Goal: Understand process/instructions: Learn about a topic

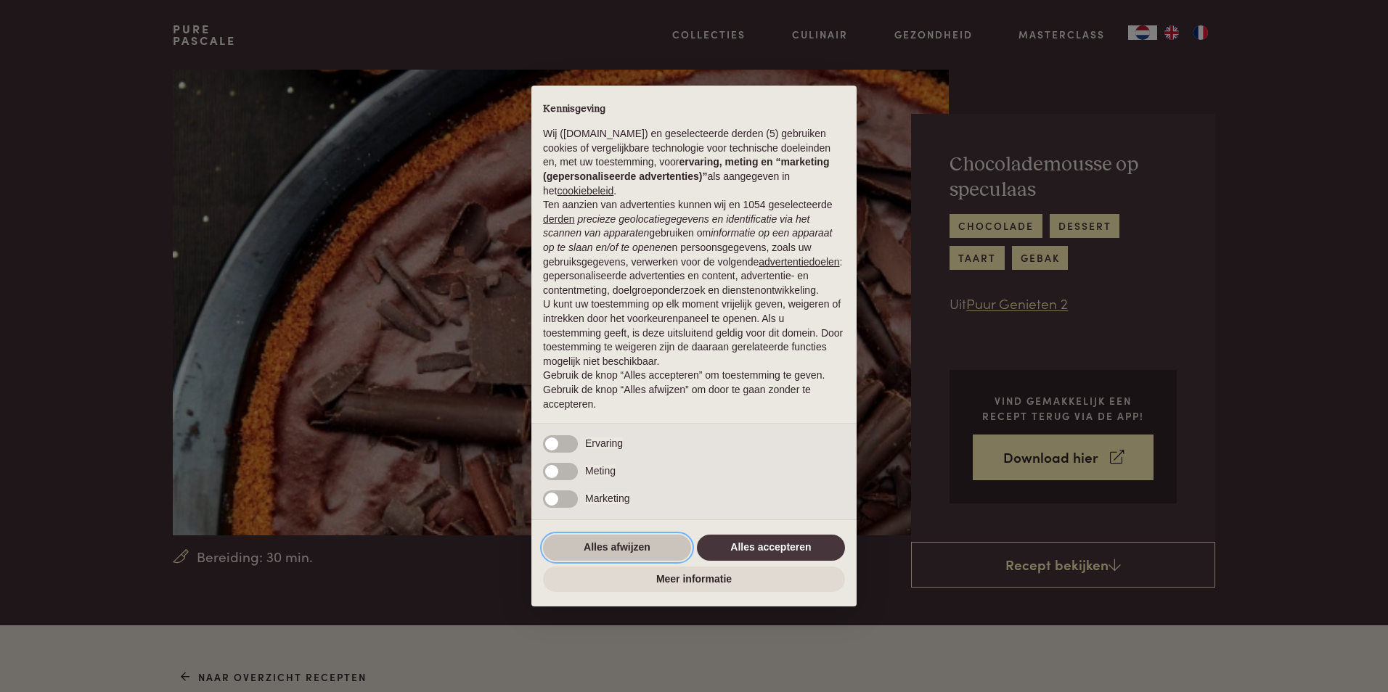
click at [651, 548] on button "Alles afwijzen" at bounding box center [617, 548] width 148 height 26
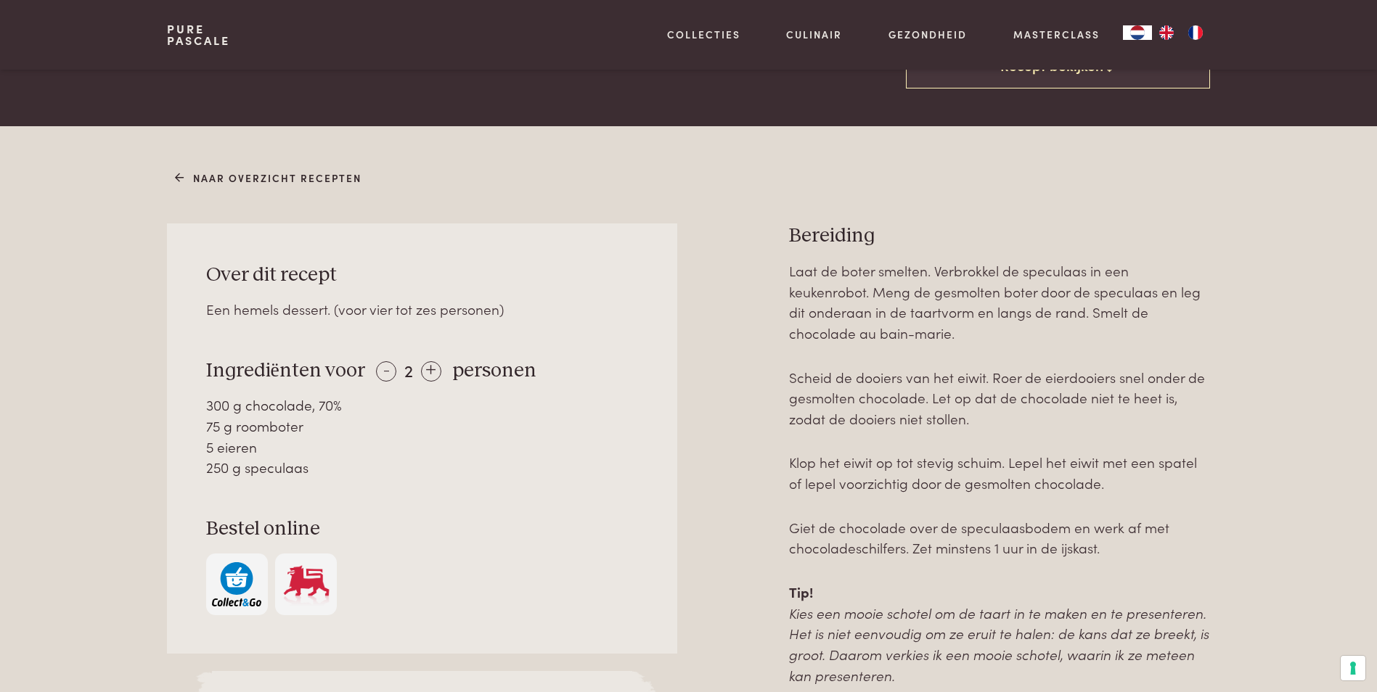
scroll to position [508, 0]
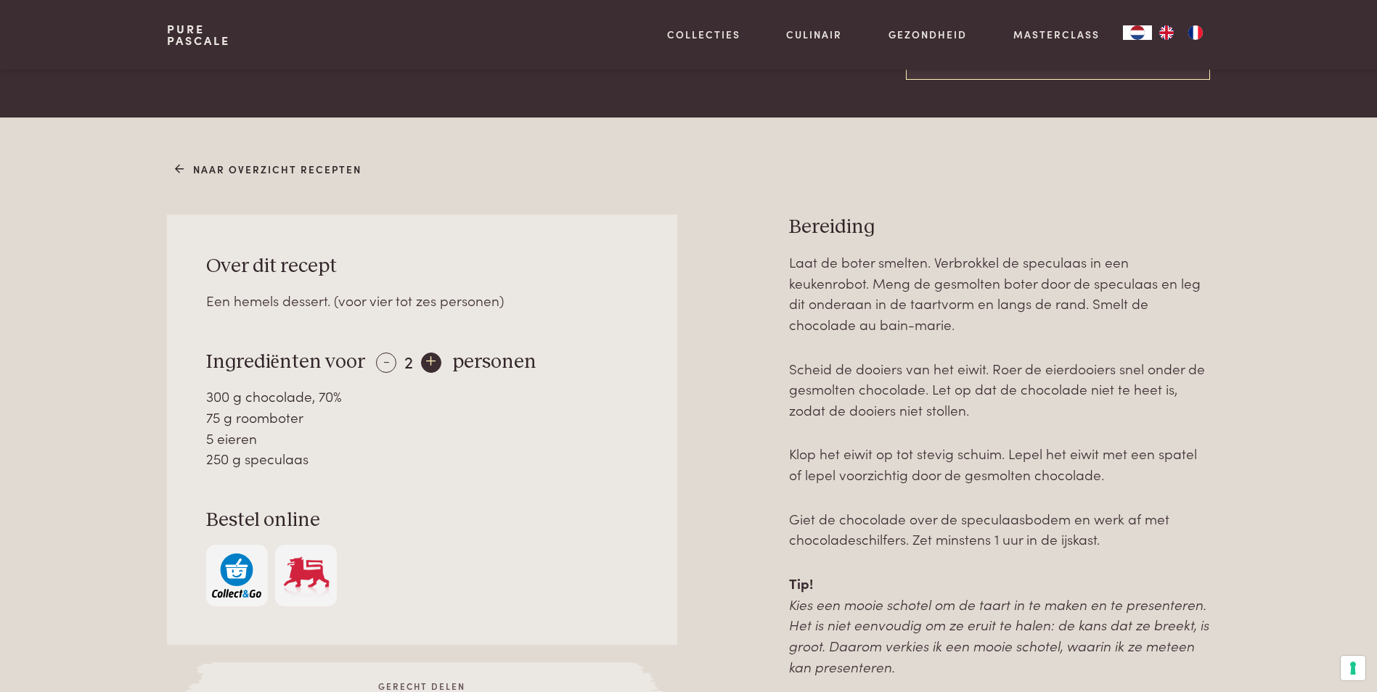
click at [421, 359] on div "+" at bounding box center [431, 363] width 20 height 20
click at [422, 359] on div "+" at bounding box center [432, 363] width 20 height 20
click at [422, 360] on div "+" at bounding box center [432, 363] width 20 height 20
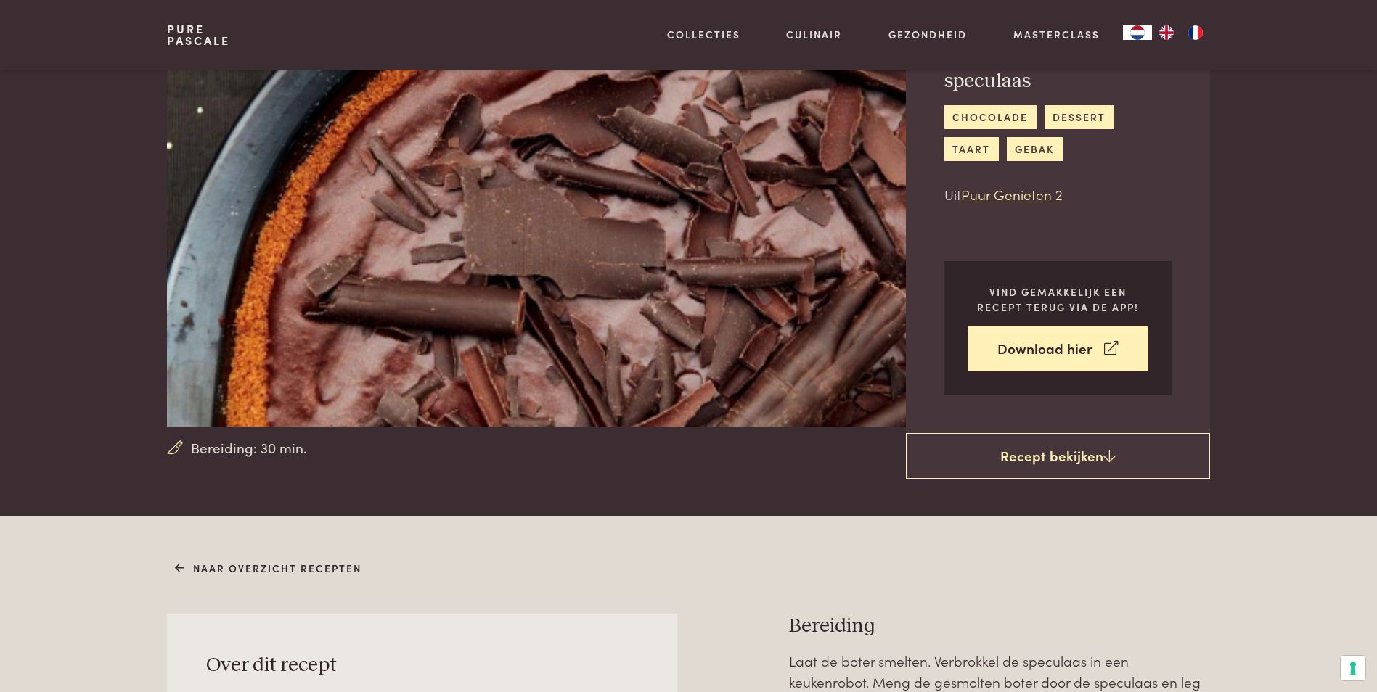
scroll to position [0, 0]
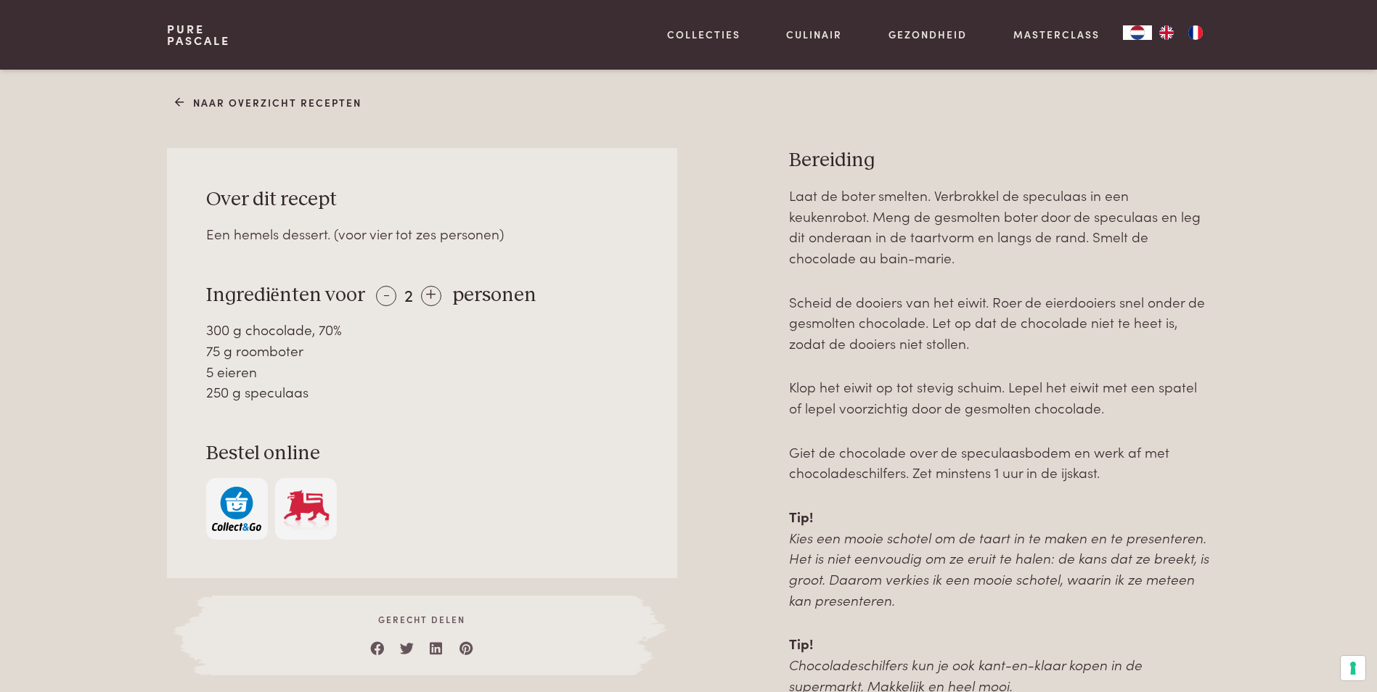
scroll to position [581, 0]
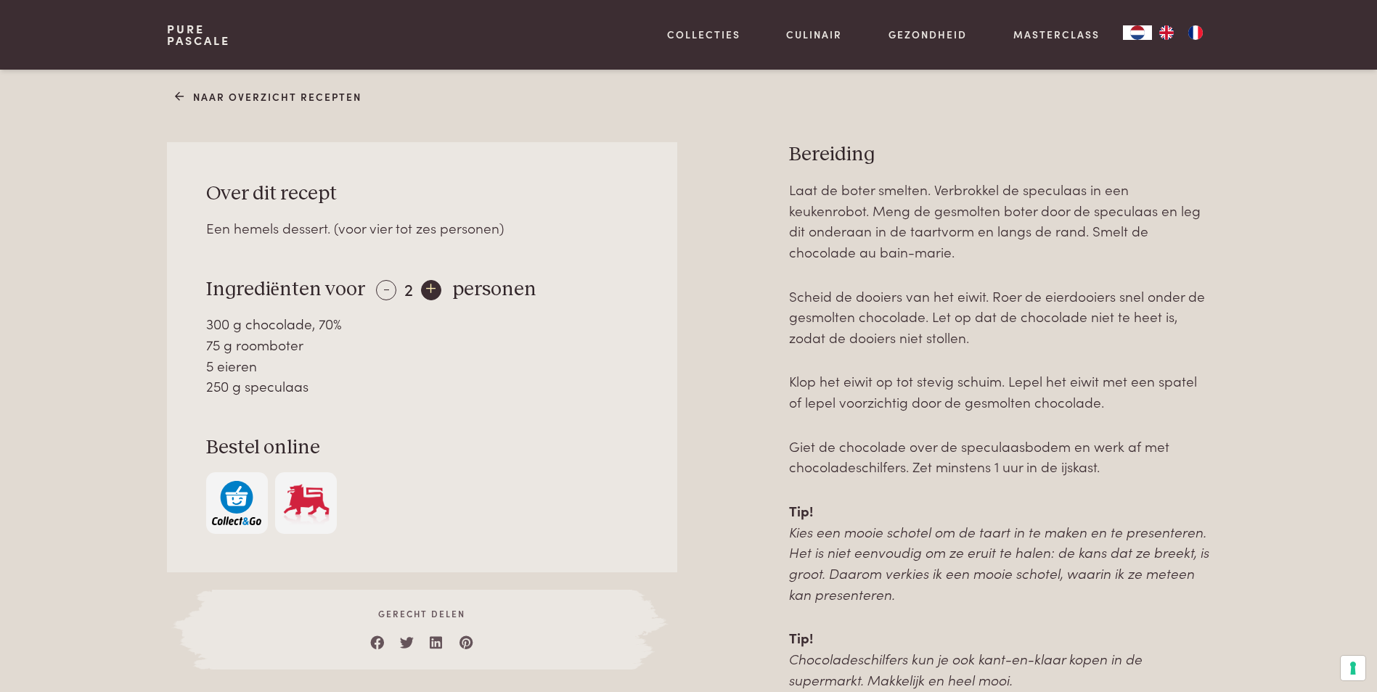
click at [422, 285] on div "+" at bounding box center [431, 290] width 20 height 20
click at [422, 285] on div "+" at bounding box center [432, 290] width 20 height 20
click at [385, 288] on div "-" at bounding box center [386, 290] width 20 height 20
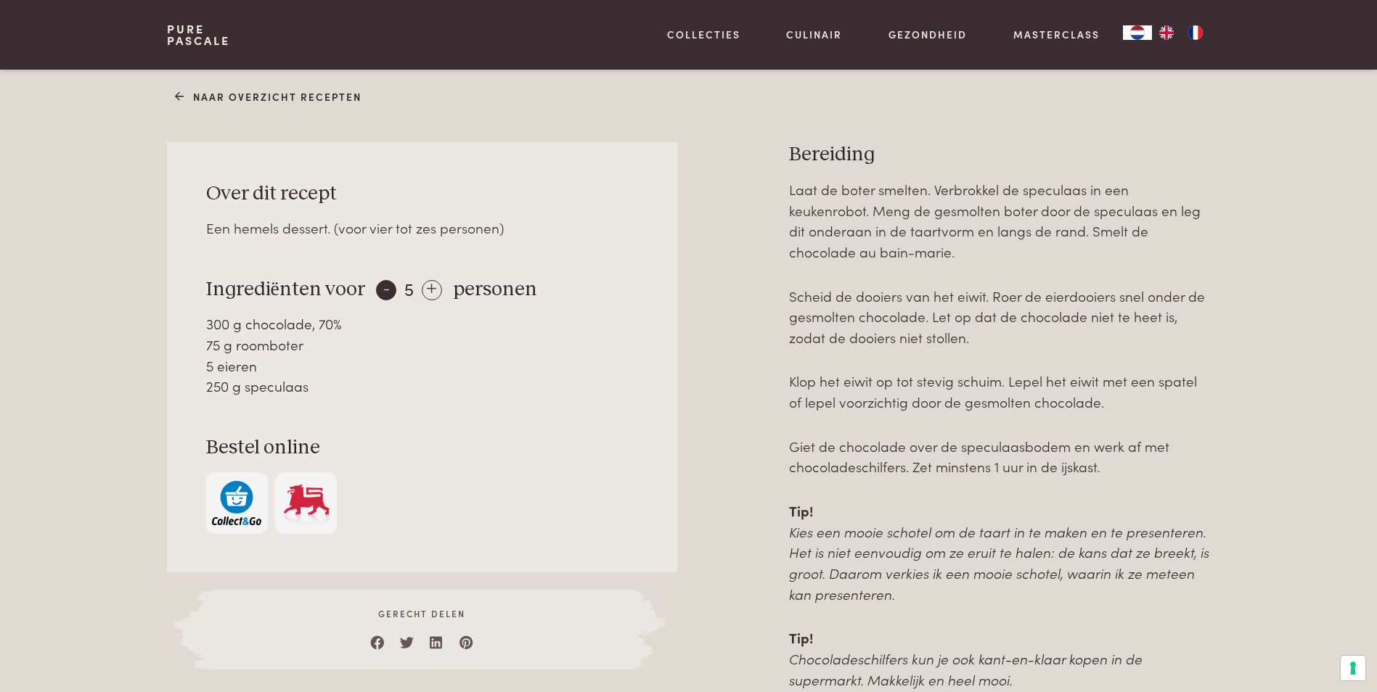
click at [385, 288] on div "-" at bounding box center [386, 290] width 20 height 20
click at [385, 288] on div "- 1 +" at bounding box center [407, 288] width 62 height 21
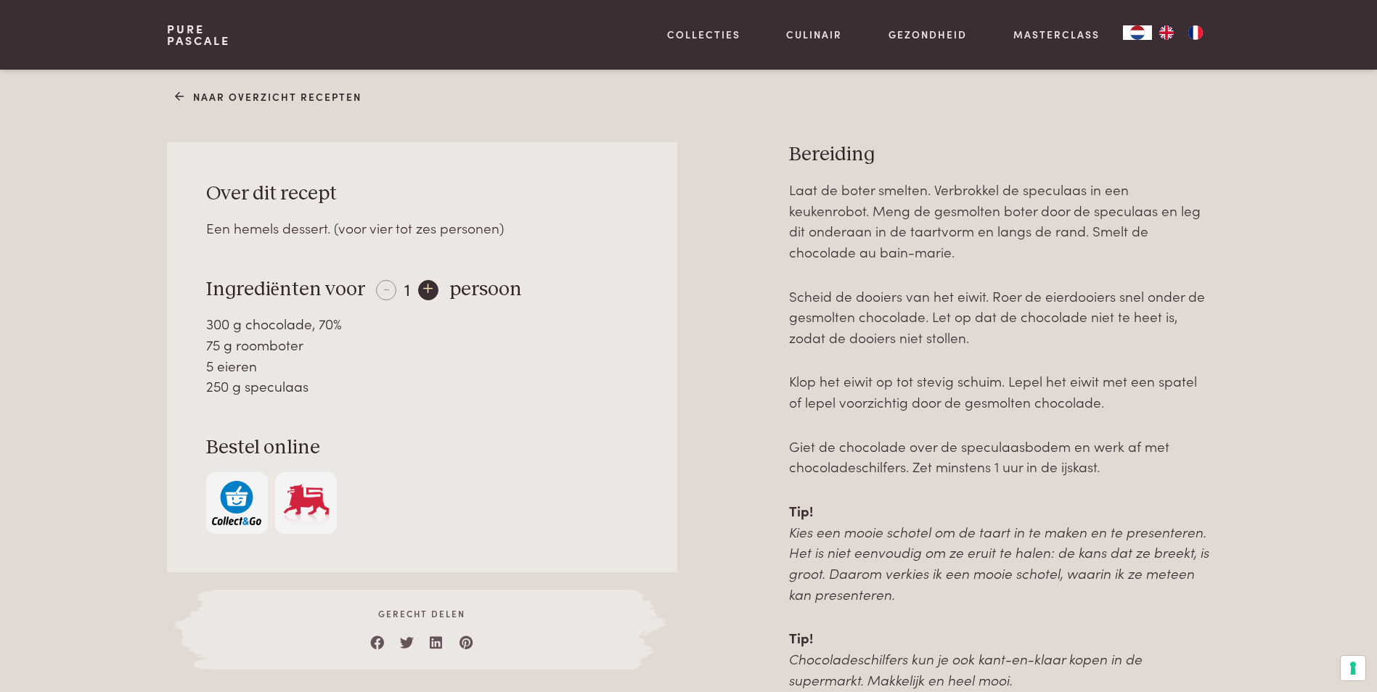
click at [422, 284] on div "+" at bounding box center [428, 290] width 20 height 20
click at [422, 284] on div "+" at bounding box center [431, 290] width 20 height 20
click at [422, 284] on div "+" at bounding box center [432, 290] width 20 height 20
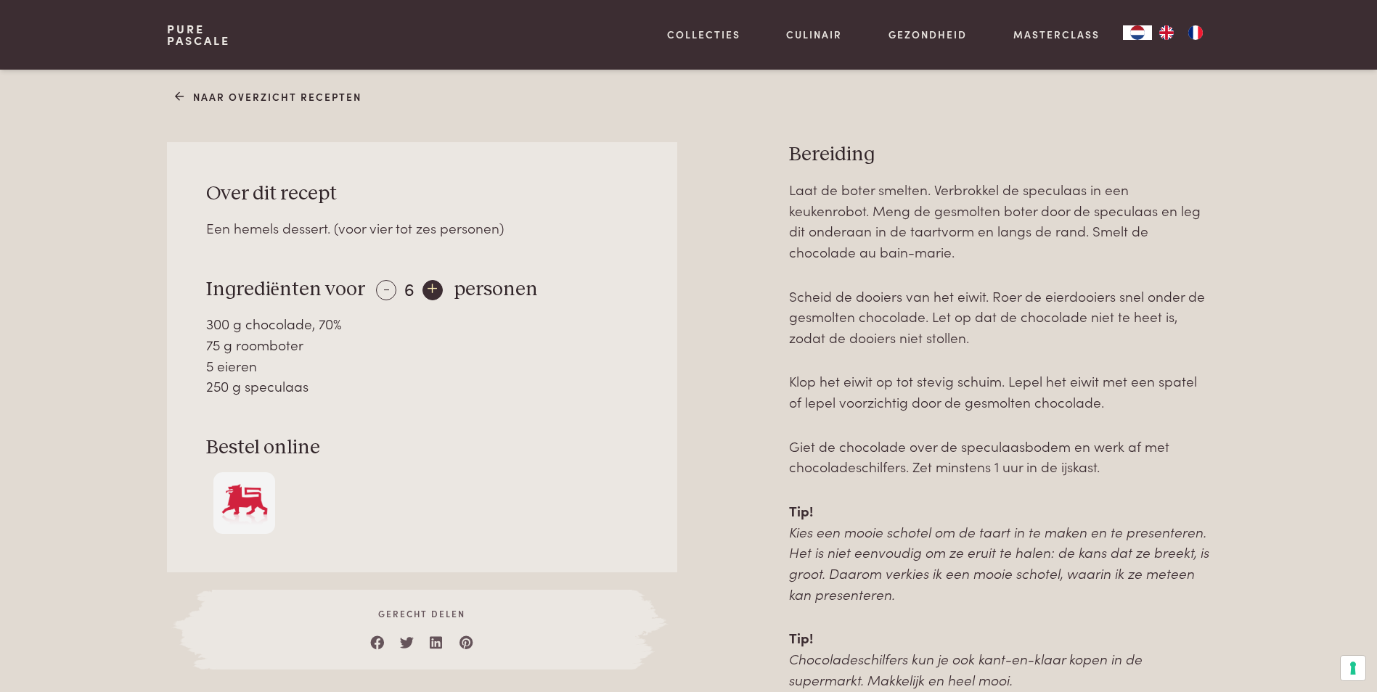
click at [422, 284] on div "+" at bounding box center [432, 290] width 20 height 20
click at [422, 284] on div "+" at bounding box center [431, 290] width 20 height 20
click at [422, 284] on div "+" at bounding box center [432, 290] width 20 height 20
click at [388, 290] on div "-" at bounding box center [386, 290] width 20 height 20
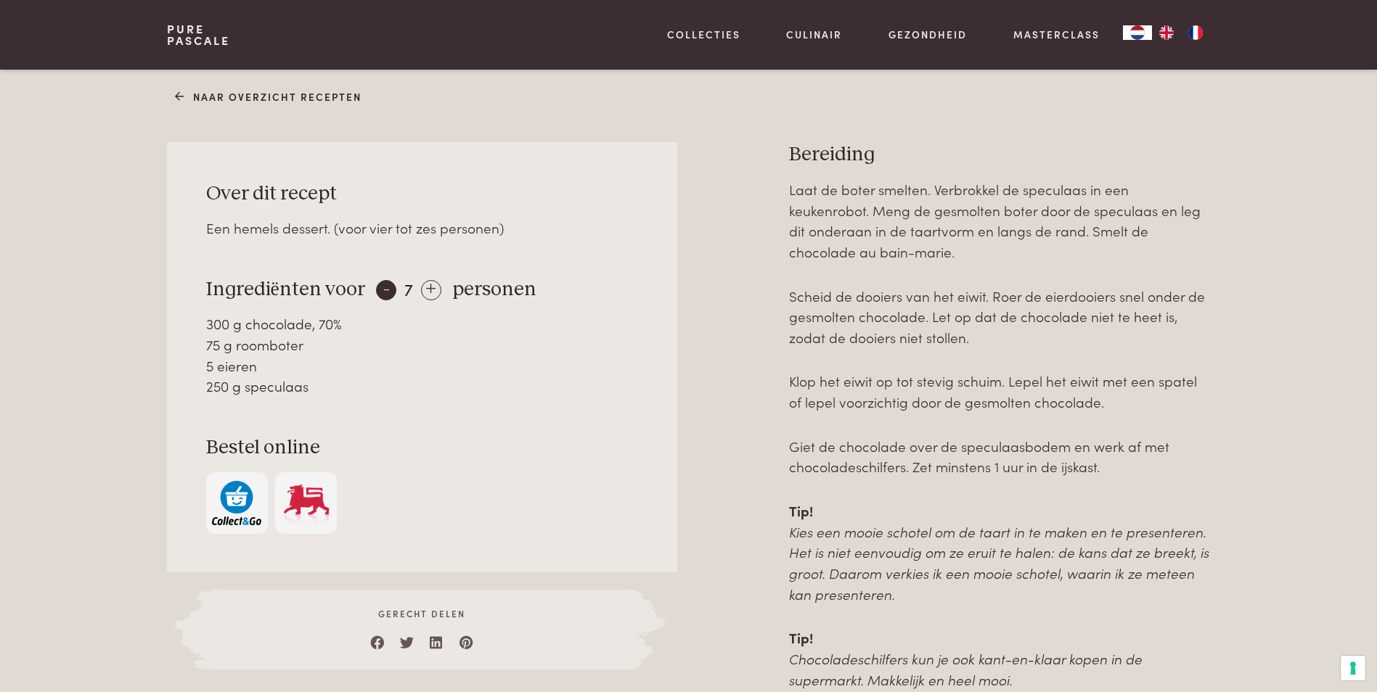
click at [388, 290] on div "-" at bounding box center [386, 290] width 20 height 20
click at [321, 508] on img at bounding box center [306, 503] width 49 height 44
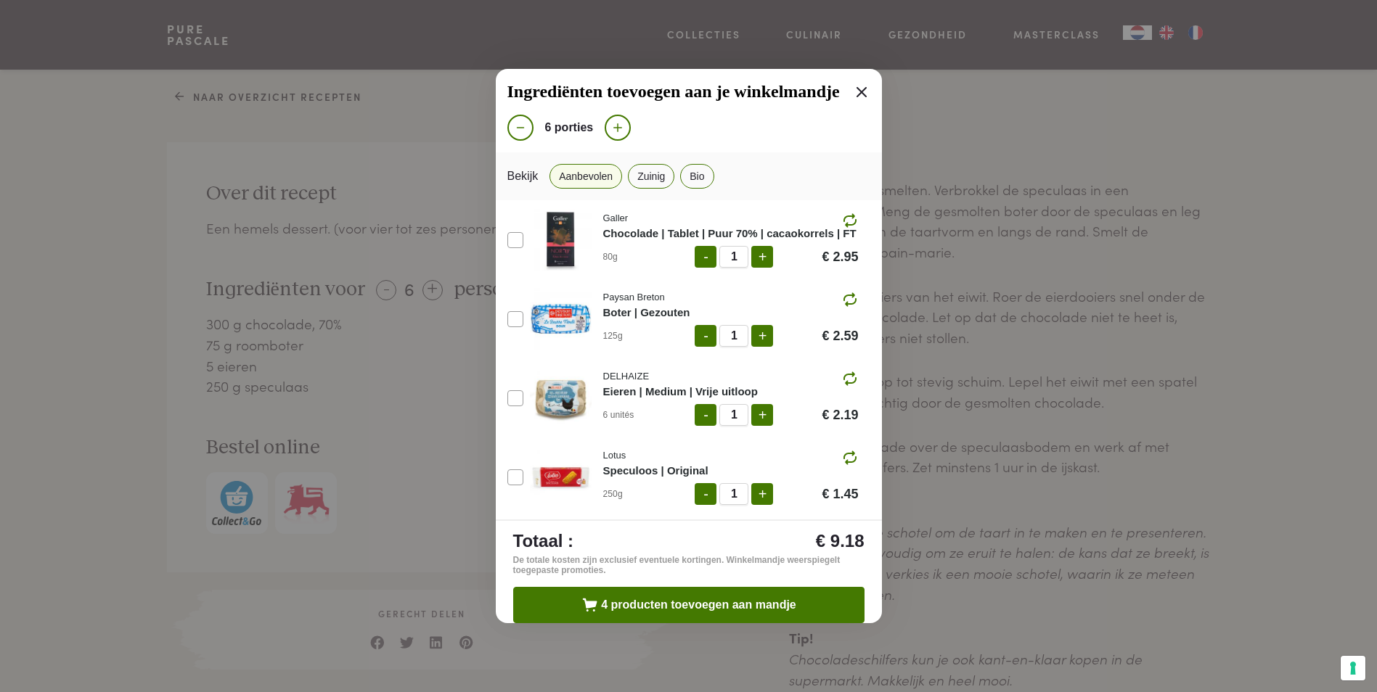
scroll to position [0, 0]
click at [853, 97] on icon at bounding box center [861, 91] width 17 height 17
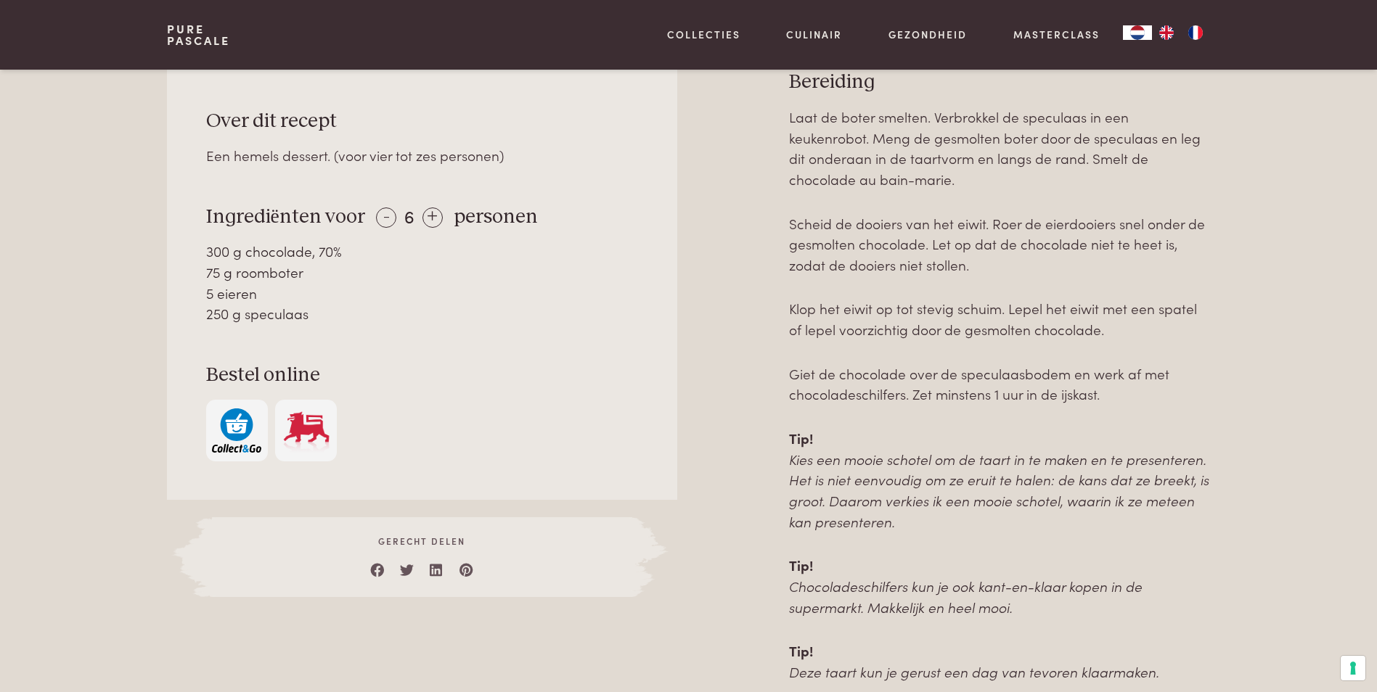
scroll to position [581, 0]
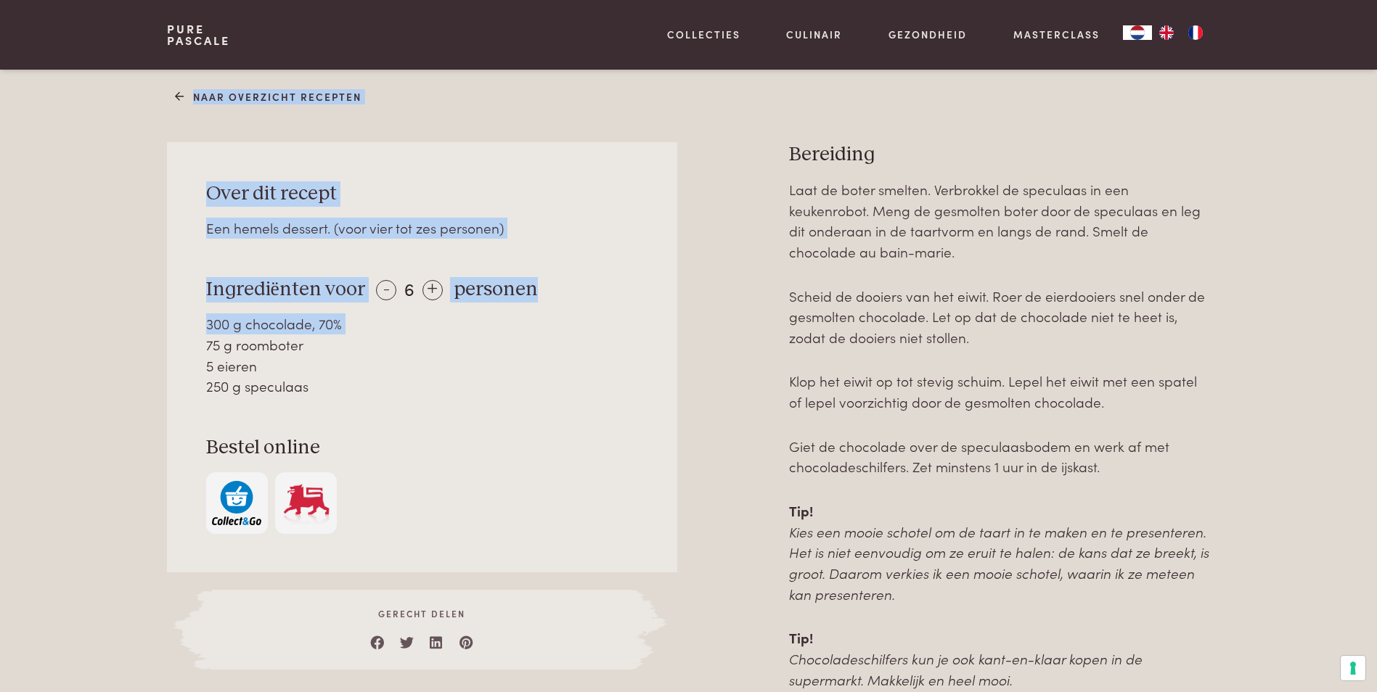
drag, startPoint x: 99, startPoint y: 90, endPoint x: 206, endPoint y: 335, distance: 267.1
click at [206, 335] on div "Naar overzicht recepten Over dit recept Een hemels dessert. (voor vier tot zes …" at bounding box center [688, 438] width 1377 height 787
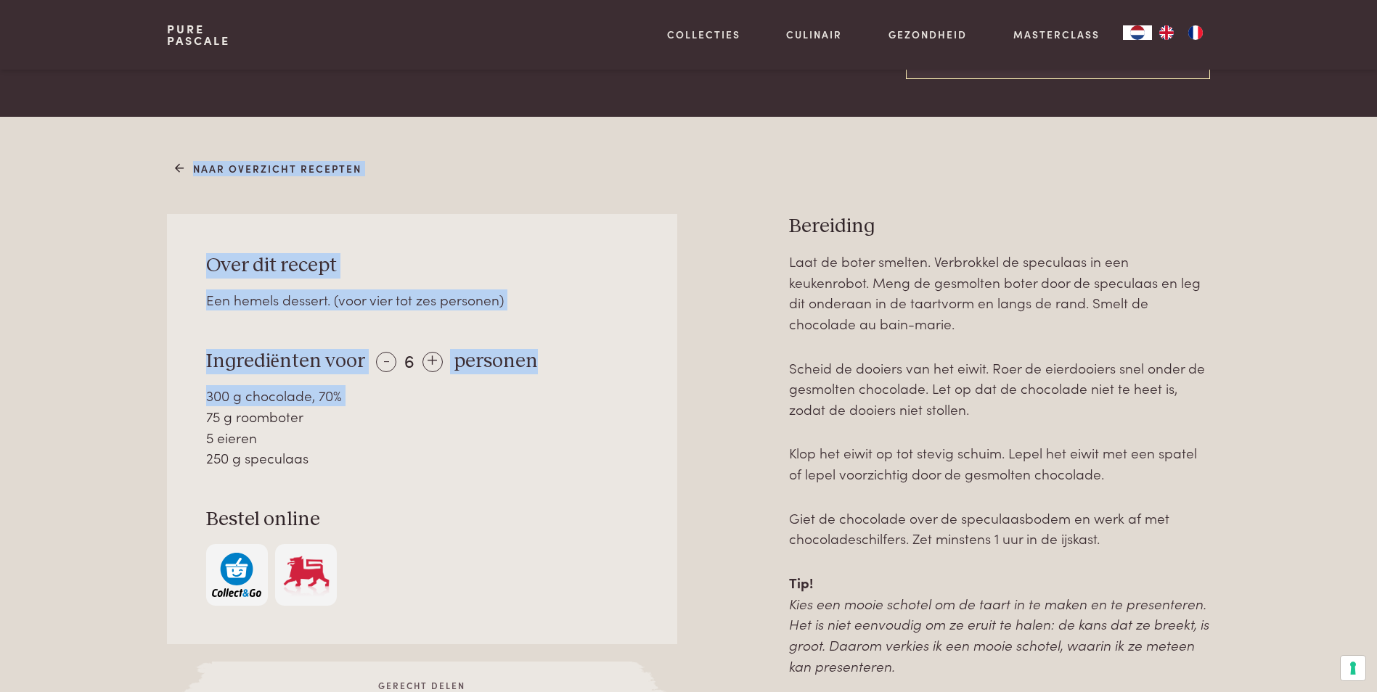
scroll to position [508, 0]
click at [557, 294] on div "Een hemels dessert. (voor vier tot zes personen)" at bounding box center [422, 300] width 433 height 21
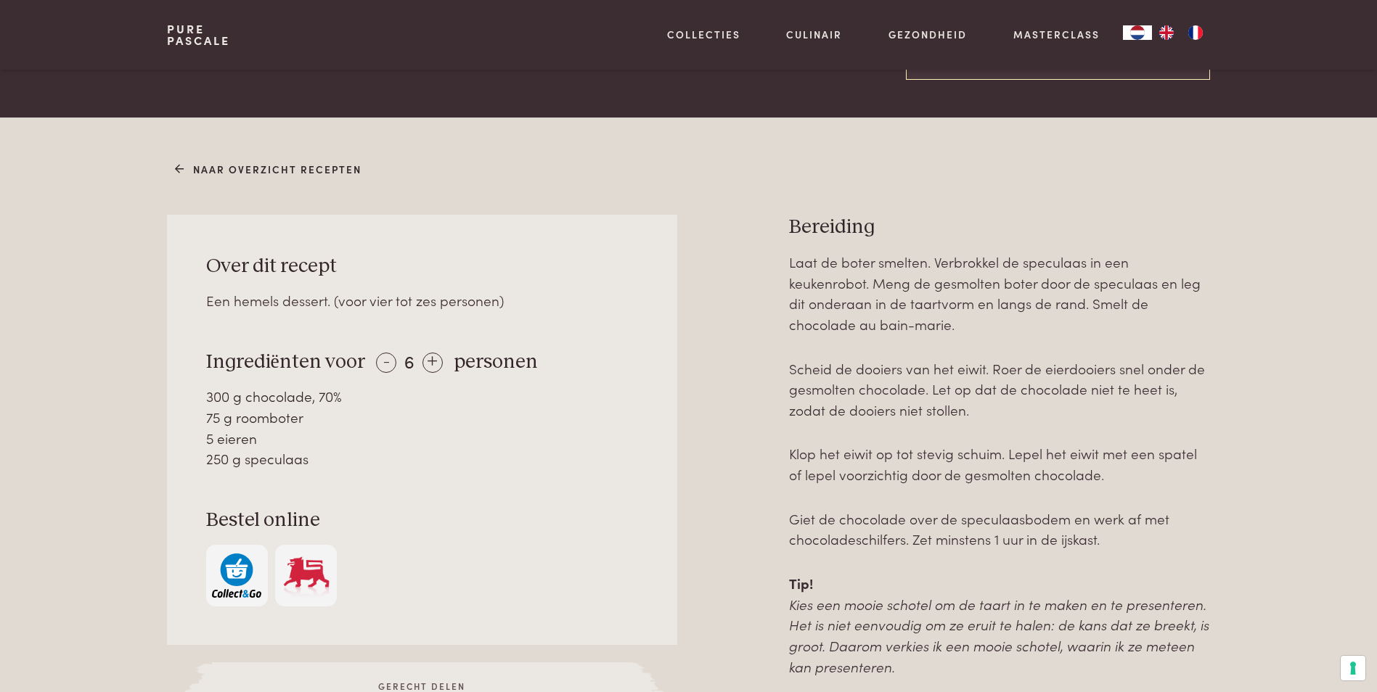
click at [216, 160] on div "Naar overzicht recepten Over dit recept Een hemels dessert. (voor vier tot zes …" at bounding box center [688, 492] width 1089 height 671
click at [245, 173] on link "Naar overzicht recepten" at bounding box center [268, 169] width 187 height 15
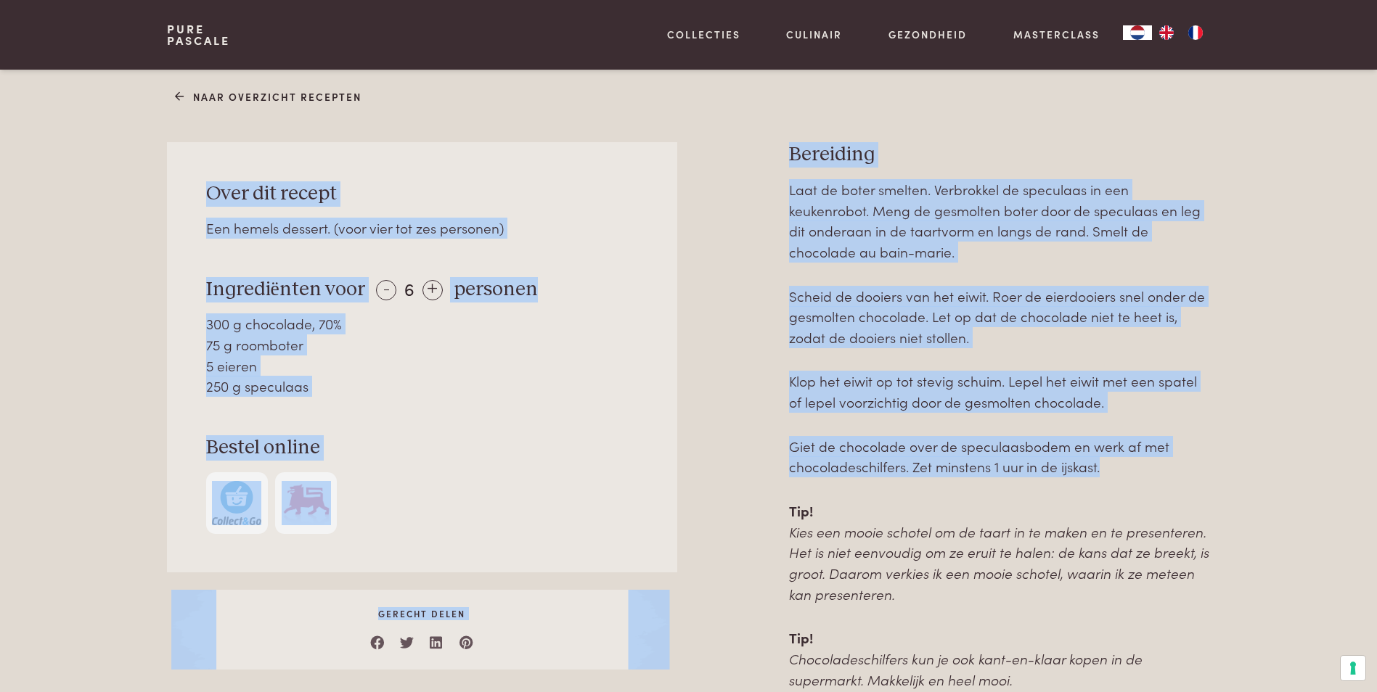
drag, startPoint x: 209, startPoint y: 187, endPoint x: 1152, endPoint y: 464, distance: 983.5
click at [1152, 464] on div "Over dit recept Een hemels dessert. (voor vier tot zes personen) Ingrediënten v…" at bounding box center [688, 448] width 1042 height 612
copy div "Over dit recept Een hemels dessert. (voor vier tot zes personen) Ingrediënten v…"
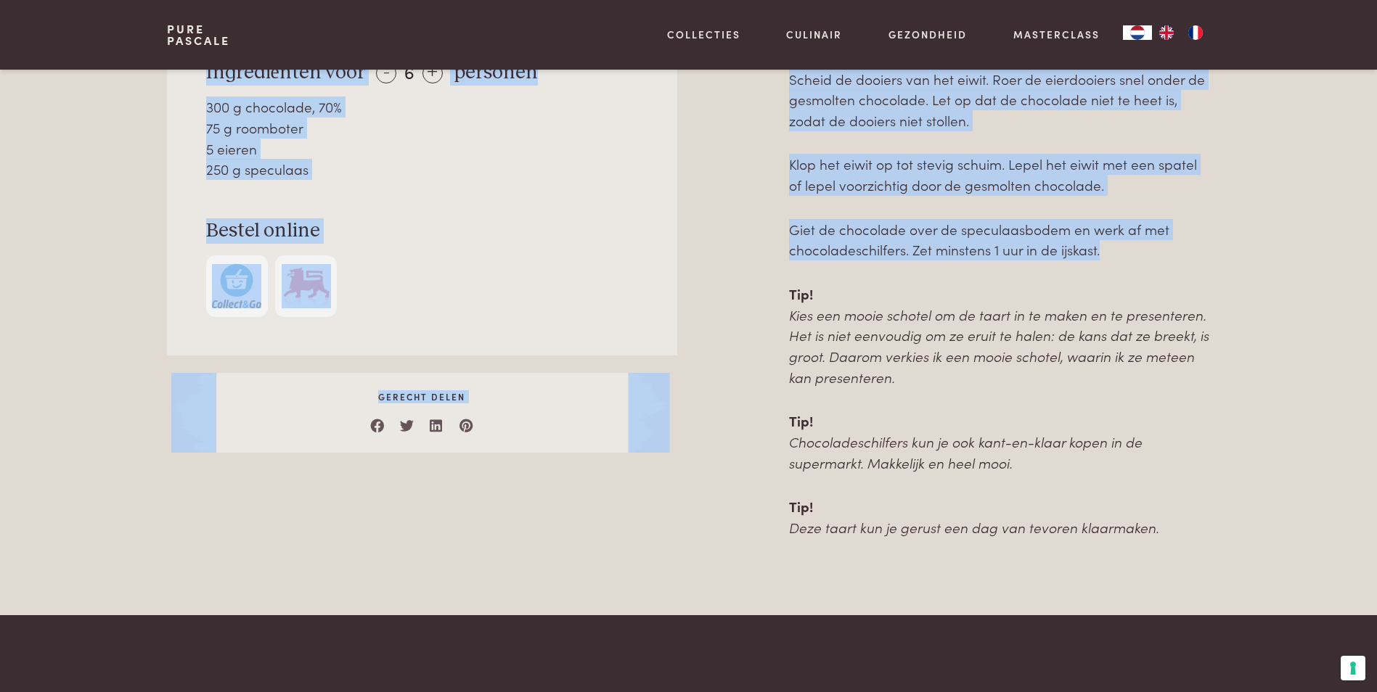
scroll to position [798, 0]
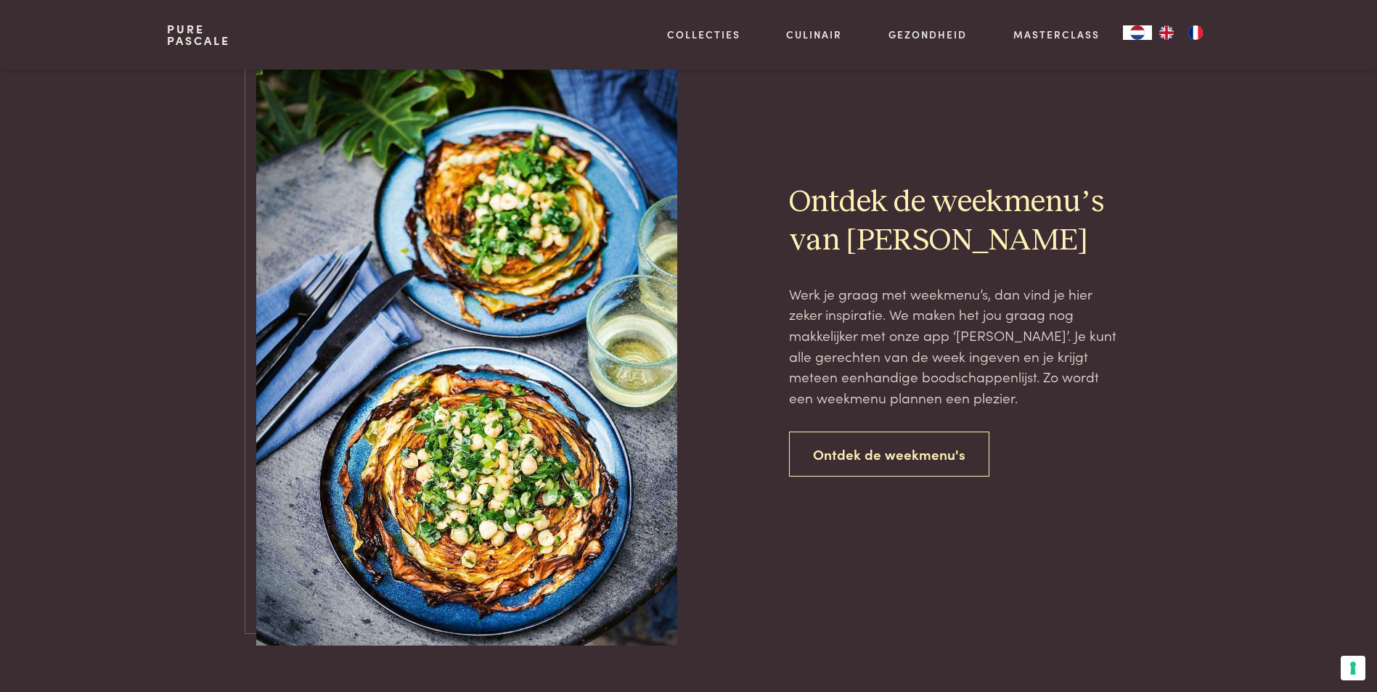
scroll to position [2975, 0]
